Goal: Find specific page/section: Locate a particular part of the current website

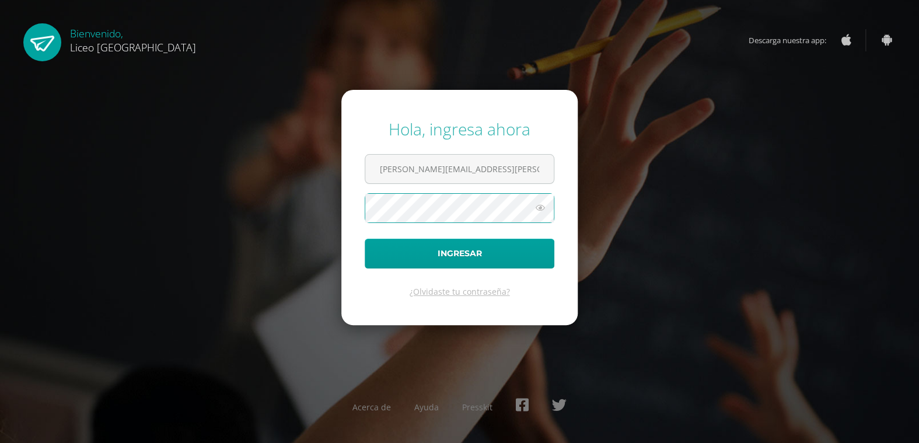
click at [365, 239] on button "Ingresar" at bounding box center [460, 254] width 190 height 30
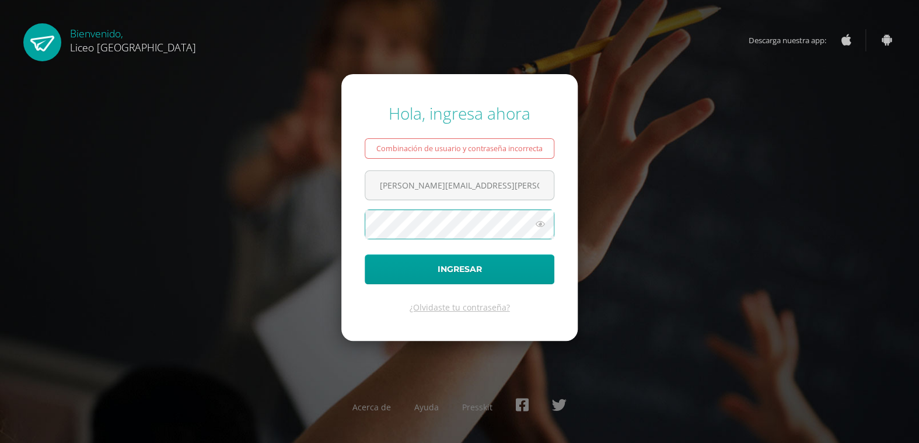
click at [365, 254] on button "Ingresar" at bounding box center [460, 269] width 190 height 30
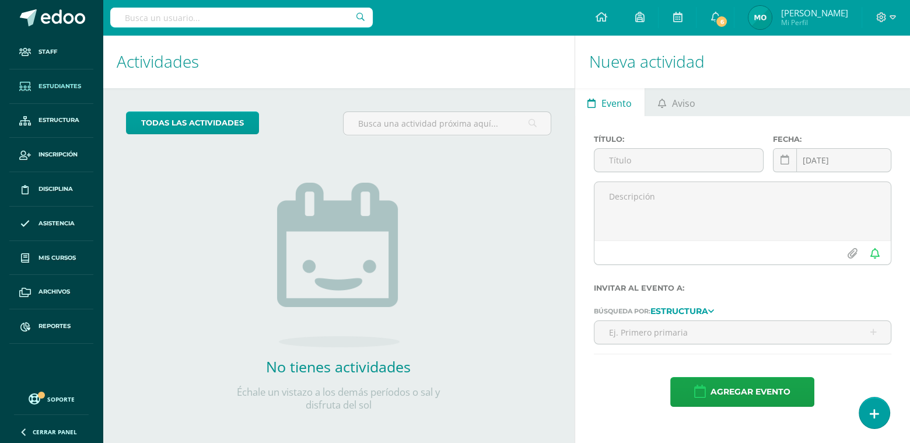
click at [79, 82] on span "Estudiantes" at bounding box center [60, 86] width 43 height 9
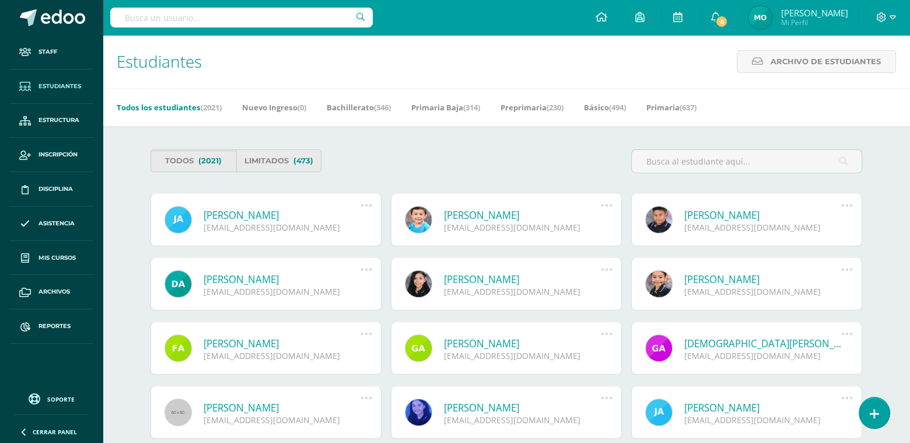
click at [179, 18] on input "text" at bounding box center [241, 18] width 263 height 20
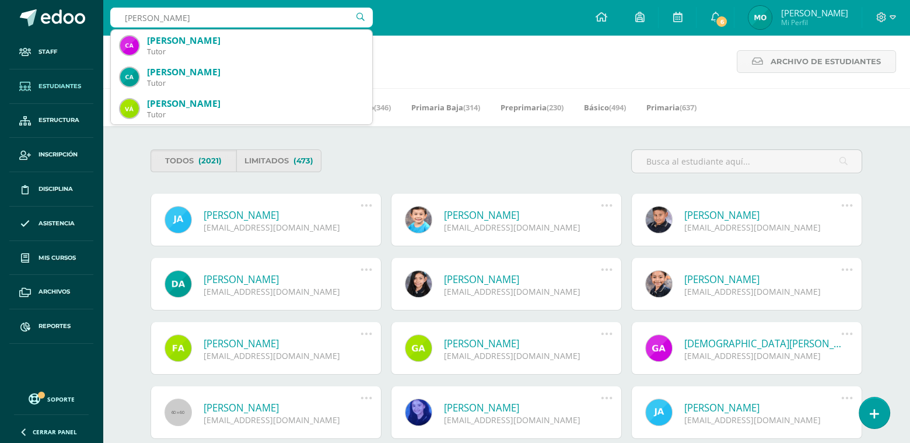
type input "Carlos Julian Morales"
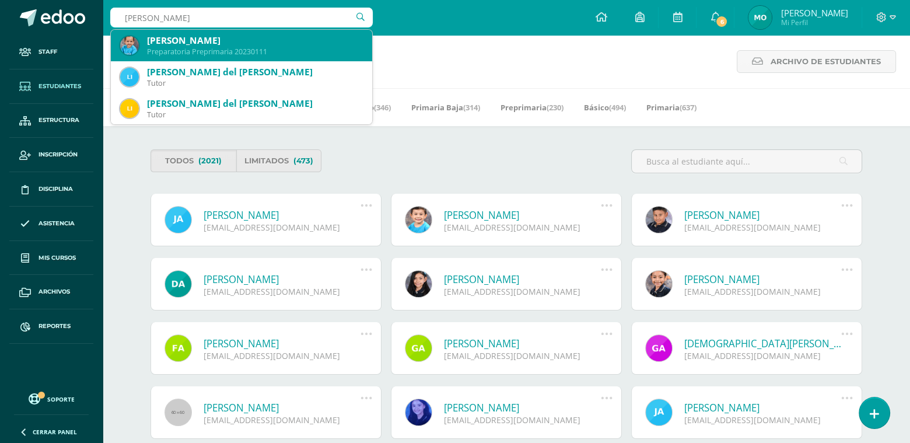
click at [223, 50] on div "Preparatoria Preprimaria 20230111" at bounding box center [255, 52] width 216 height 10
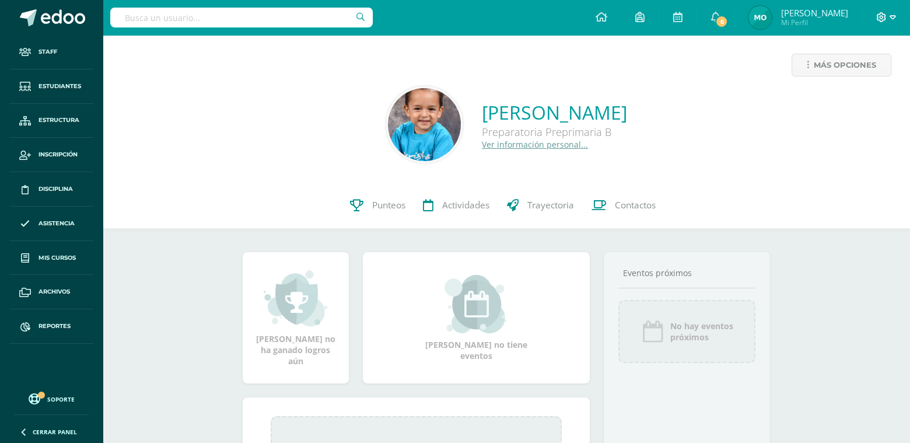
click at [892, 15] on icon at bounding box center [893, 17] width 6 height 4
click at [855, 80] on span "Cerrar sesión" at bounding box center [856, 79] width 53 height 11
